Goal: Information Seeking & Learning: Check status

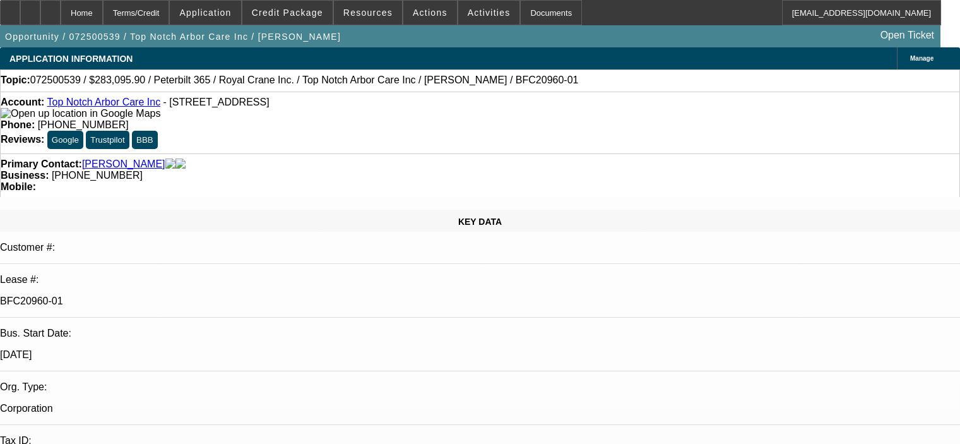
select select "0"
select select "2"
select select "0"
select select "6"
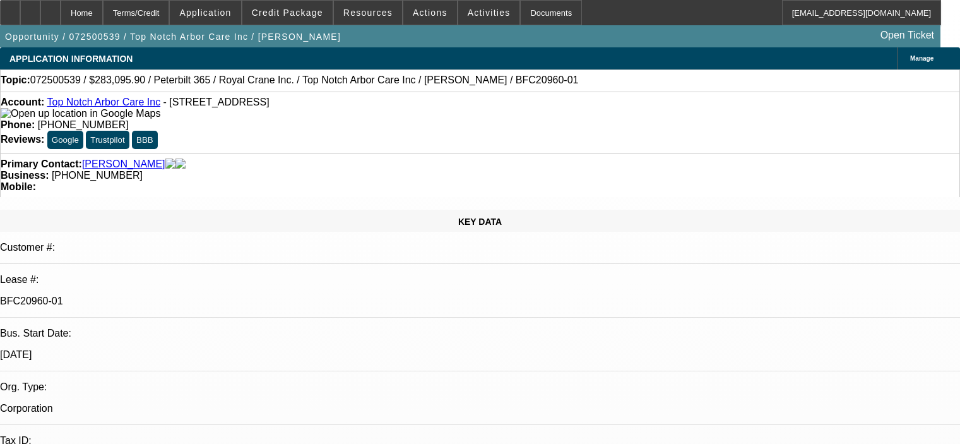
select select "0.15"
select select "2"
select select "0"
select select "6"
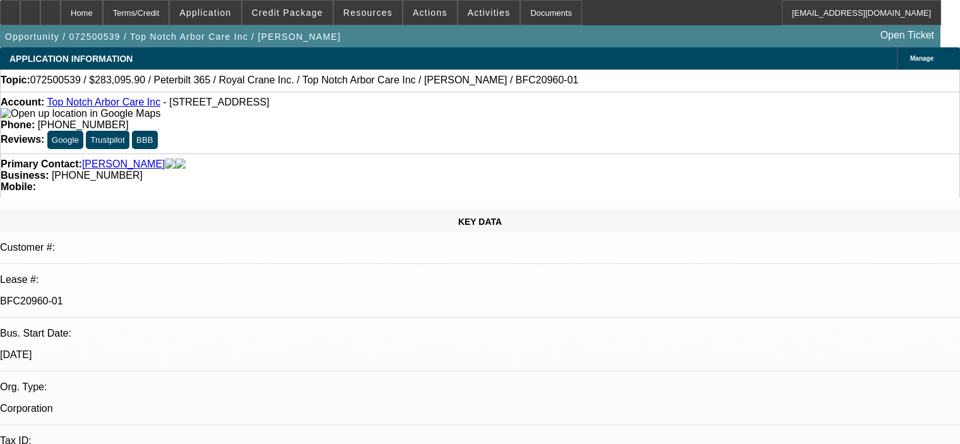
select select "0.15"
select select "2"
select select "0"
select select "6"
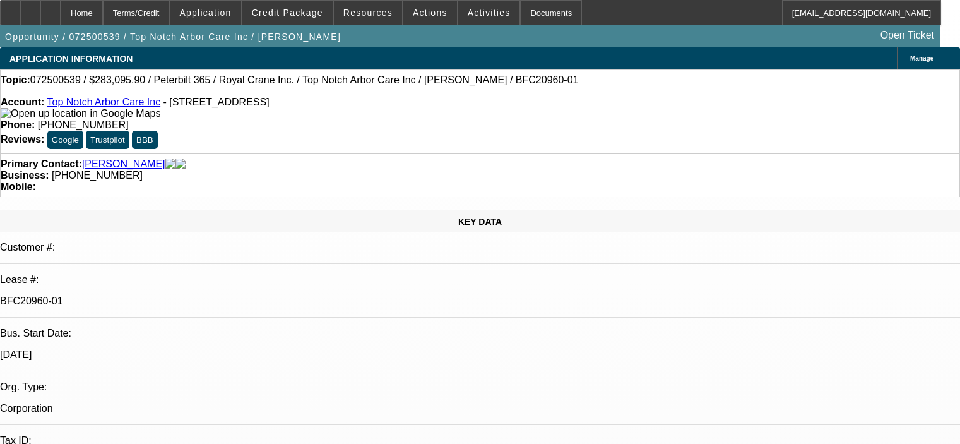
select select "0.15"
select select "2"
select select "0"
select select "6"
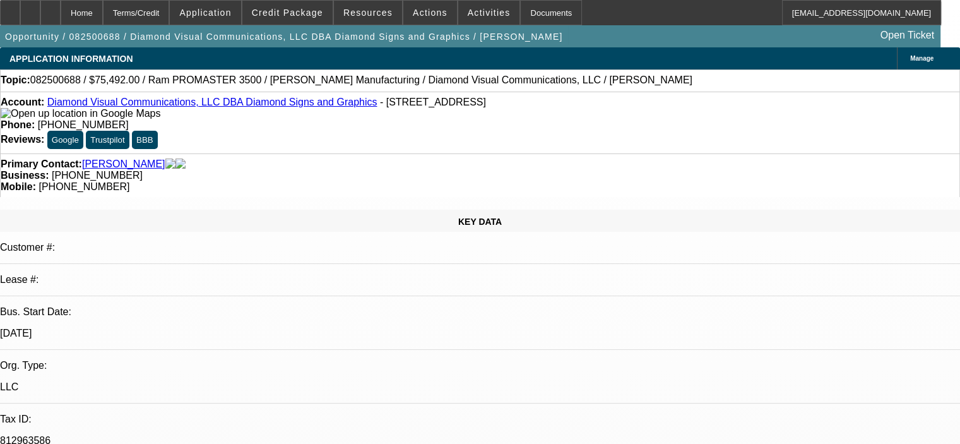
select select "0"
select select "6"
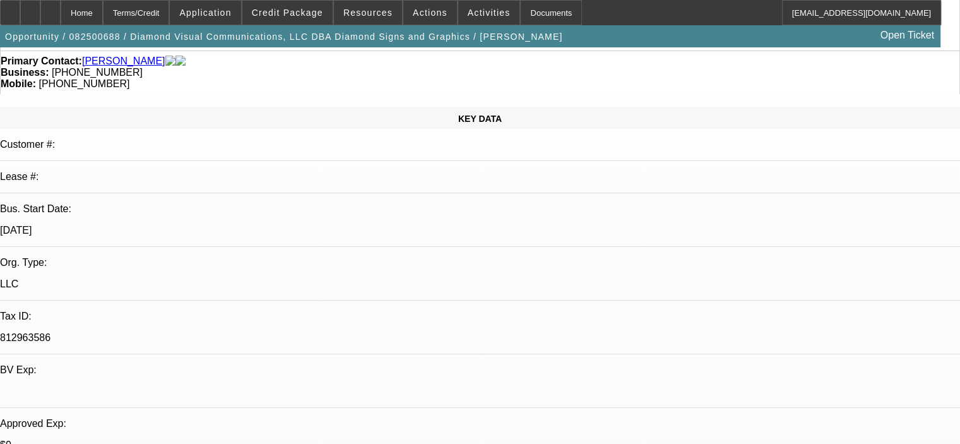
scroll to position [189, 0]
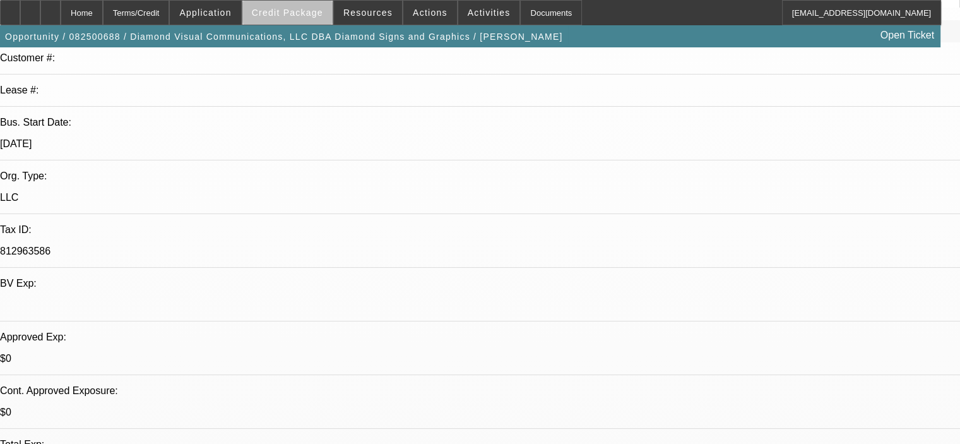
click at [314, 13] on span "Credit Package" at bounding box center [287, 13] width 71 height 10
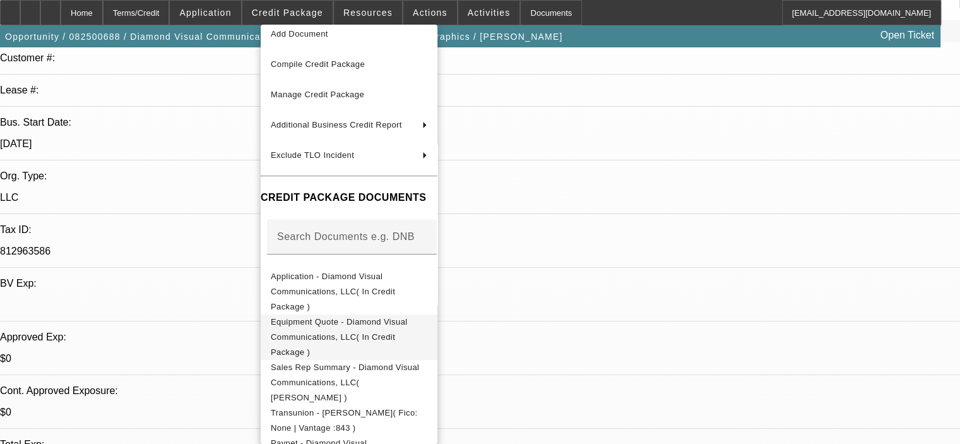
scroll to position [63, 0]
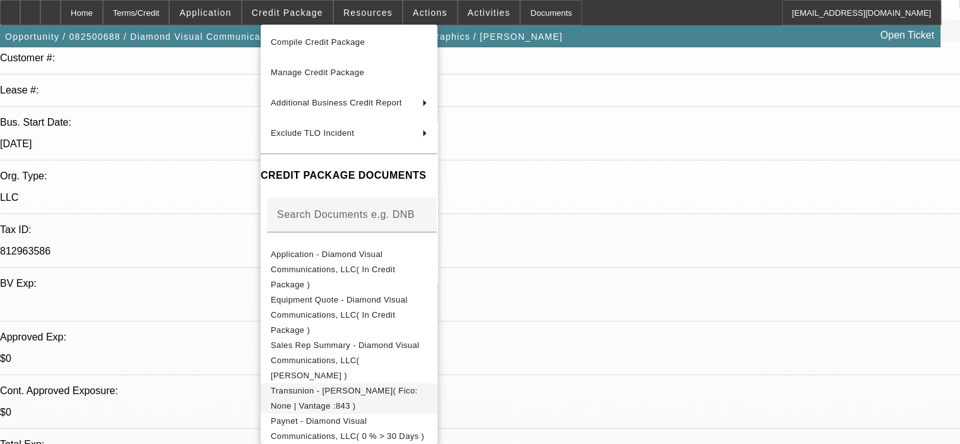
click at [412, 386] on span "Transunion - Bailin, Mark( Fico: None | Vantage :843 )" at bounding box center [344, 398] width 147 height 25
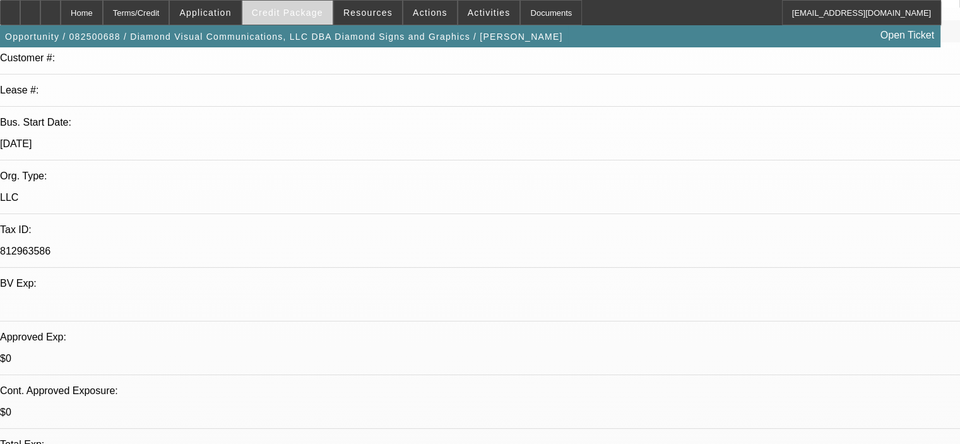
click at [316, 9] on span "Credit Package" at bounding box center [287, 13] width 71 height 10
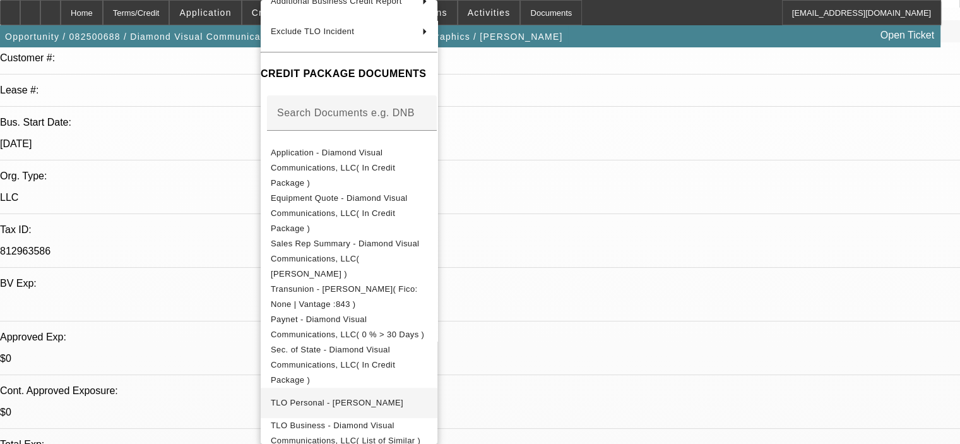
scroll to position [150, 0]
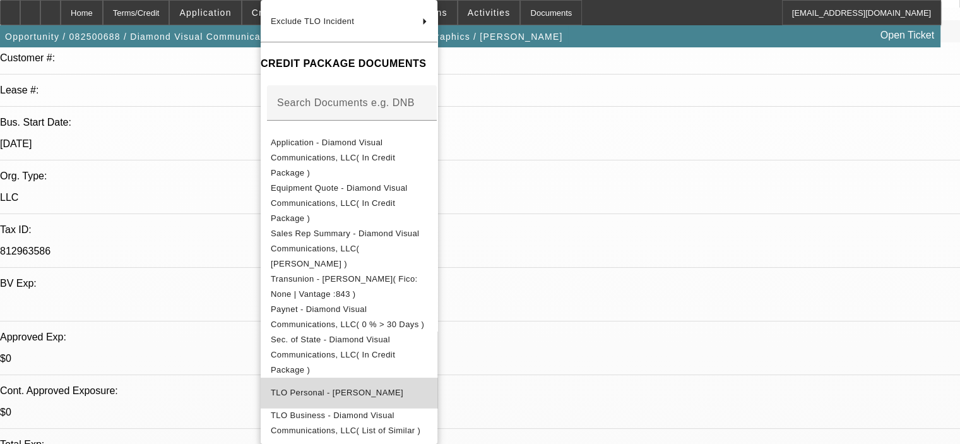
click at [355, 385] on span "TLO Personal - Bailin, Mark" at bounding box center [349, 392] width 156 height 15
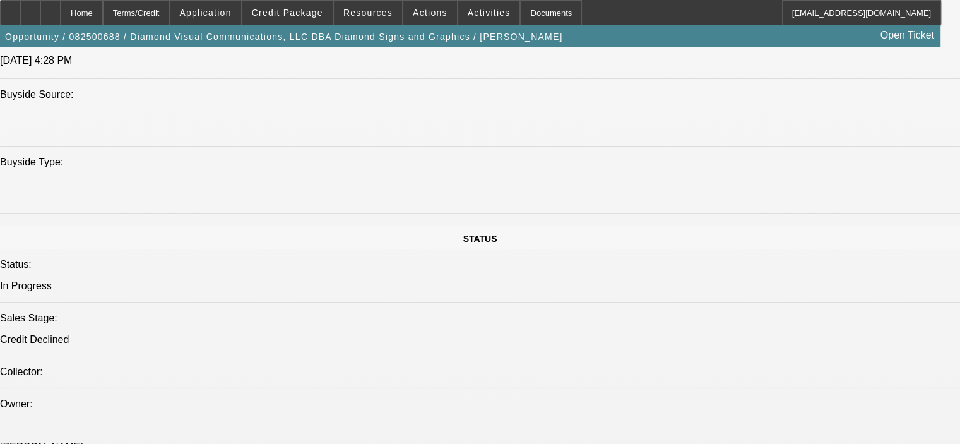
scroll to position [1199, 0]
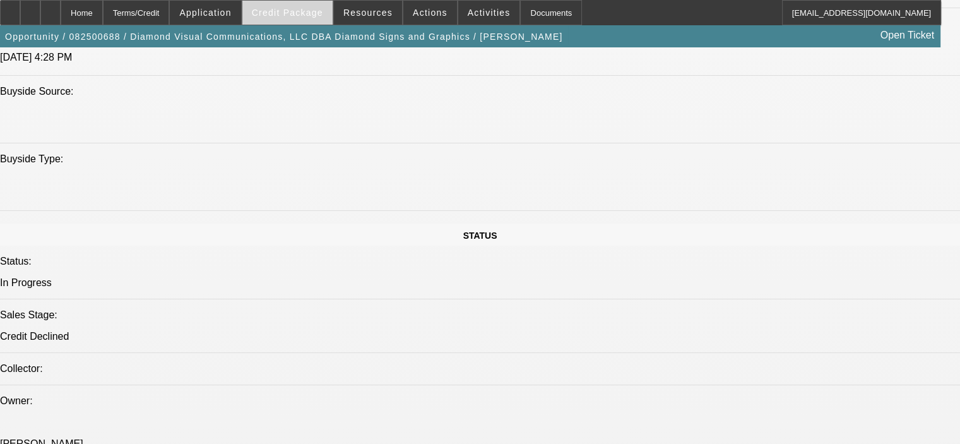
click at [288, 13] on span "Credit Package" at bounding box center [287, 13] width 71 height 10
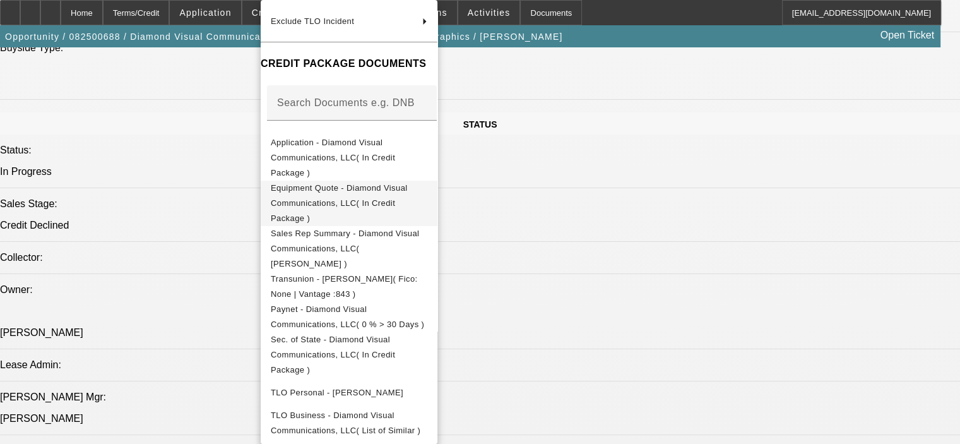
scroll to position [1325, 0]
